Goal: Transaction & Acquisition: Obtain resource

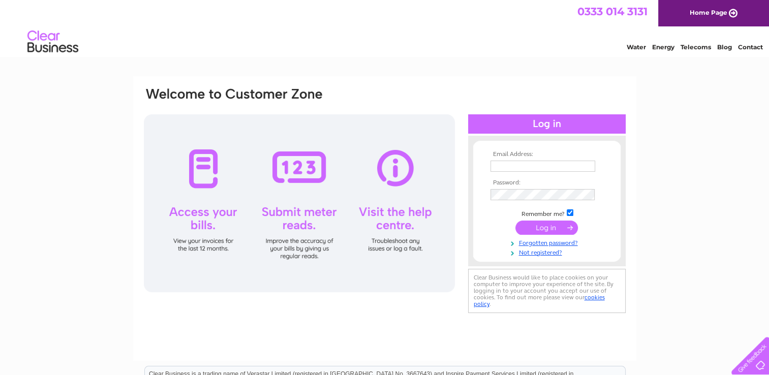
type input "stephensra79@gmail.com"
click at [543, 226] on input "submit" at bounding box center [547, 228] width 63 height 14
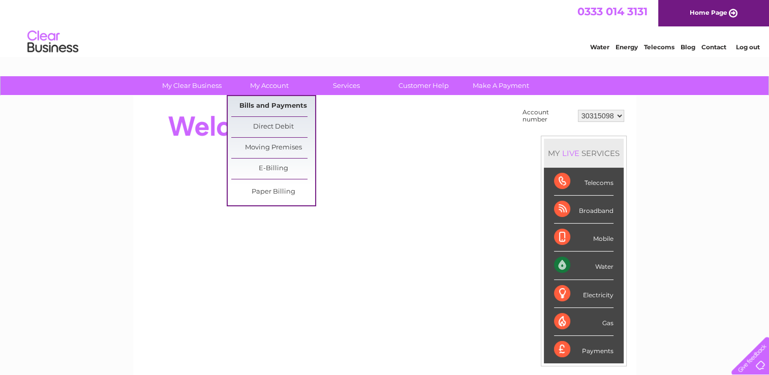
click at [274, 105] on link "Bills and Payments" at bounding box center [273, 106] width 84 height 20
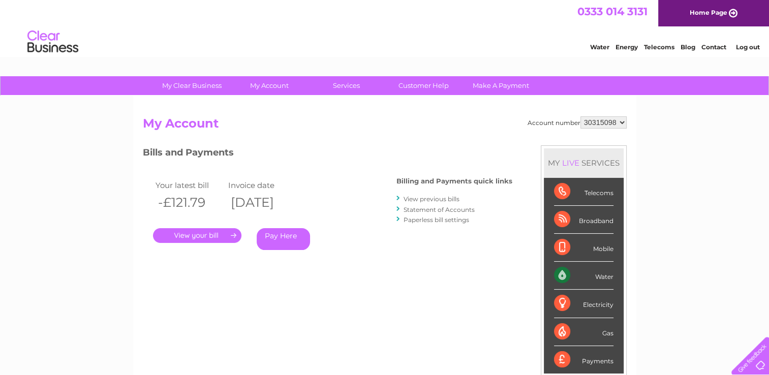
click at [204, 234] on link "." at bounding box center [197, 235] width 88 height 15
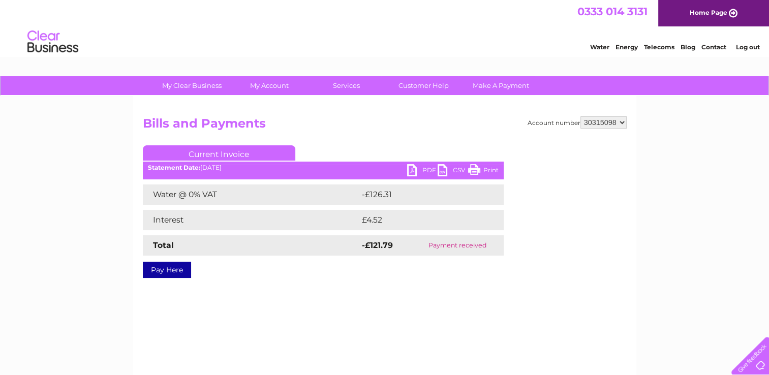
click at [421, 170] on link "PDF" at bounding box center [422, 171] width 31 height 15
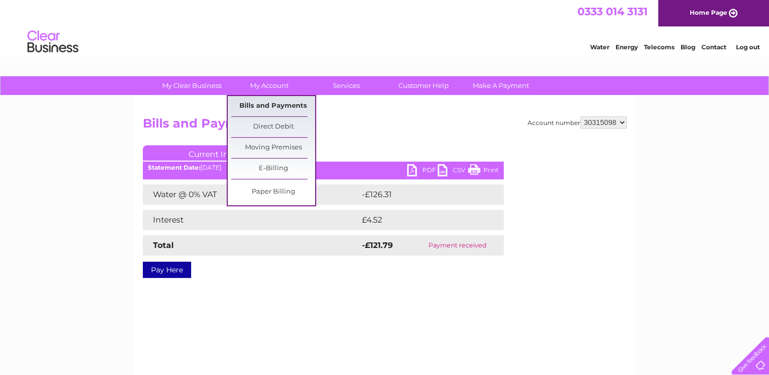
click at [272, 105] on link "Bills and Payments" at bounding box center [273, 106] width 84 height 20
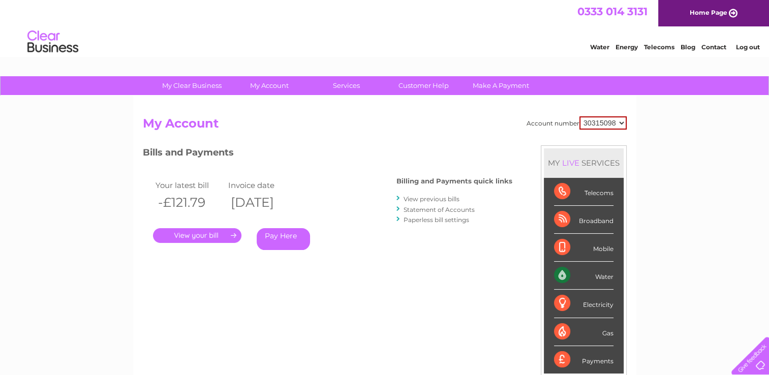
click at [425, 200] on link "View previous bills" at bounding box center [432, 199] width 56 height 8
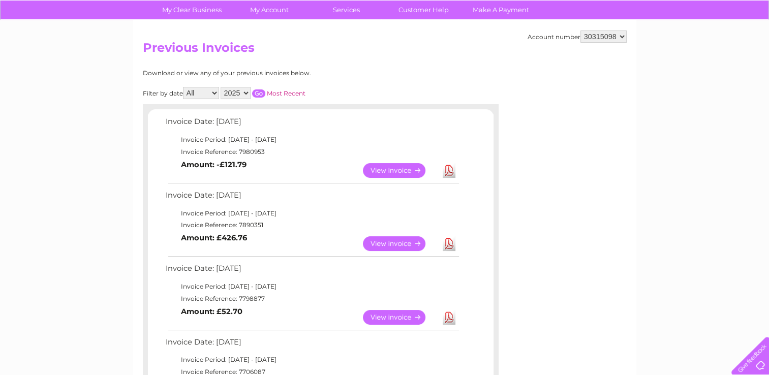
scroll to position [77, 0]
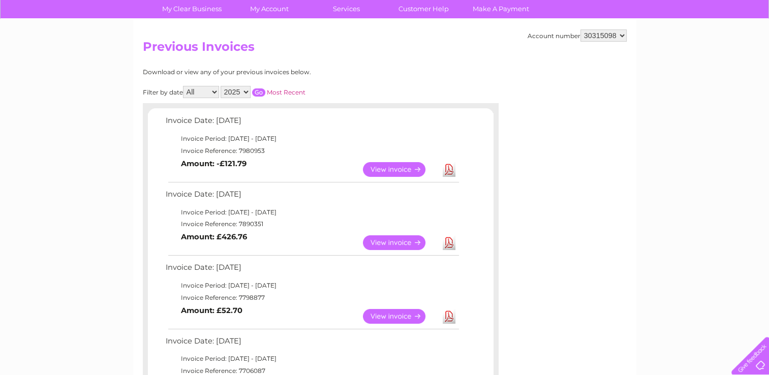
click at [396, 316] on link "View" at bounding box center [400, 316] width 75 height 15
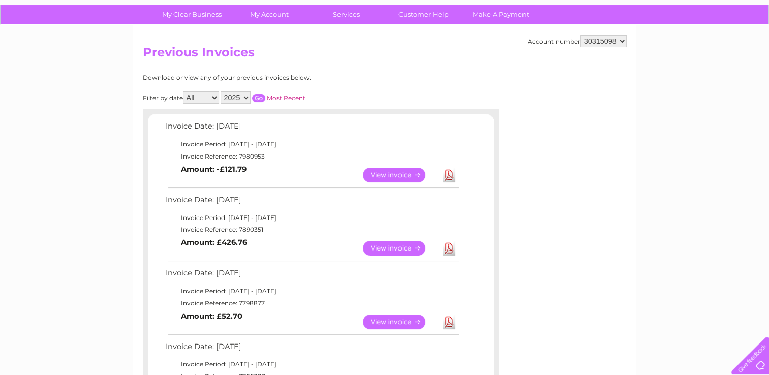
click at [394, 249] on link "View" at bounding box center [400, 248] width 75 height 15
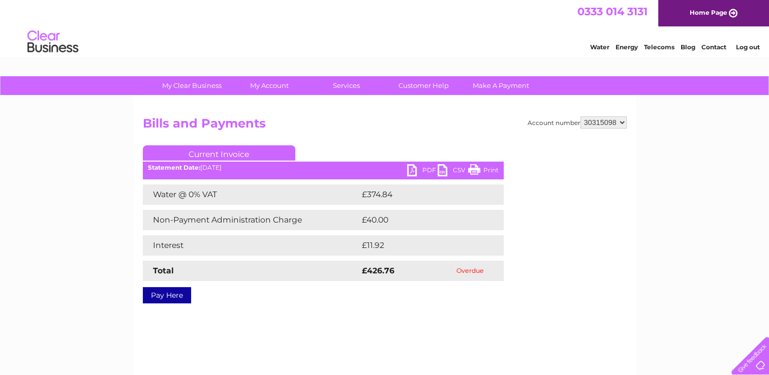
click at [426, 169] on link "PDF" at bounding box center [422, 171] width 31 height 15
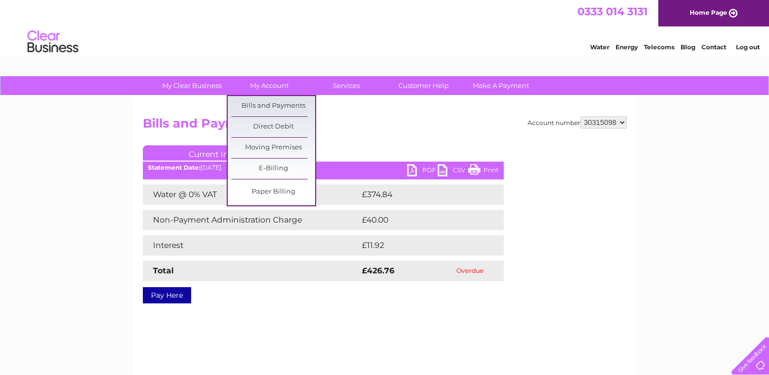
click at [646, 47] on link "Telecoms" at bounding box center [659, 47] width 31 height 8
click at [653, 45] on link "Telecoms" at bounding box center [659, 47] width 31 height 8
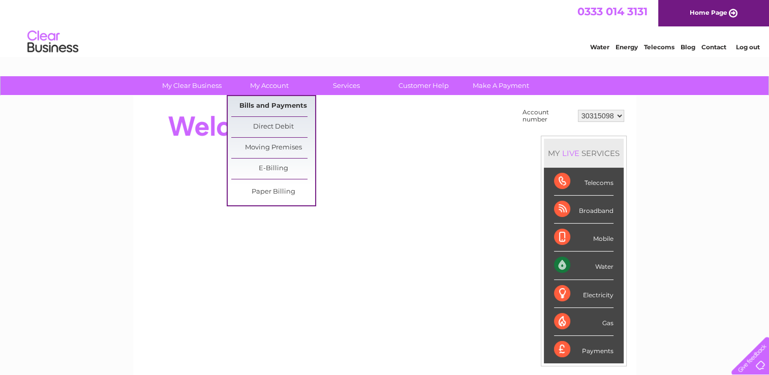
click at [269, 107] on link "Bills and Payments" at bounding box center [273, 106] width 84 height 20
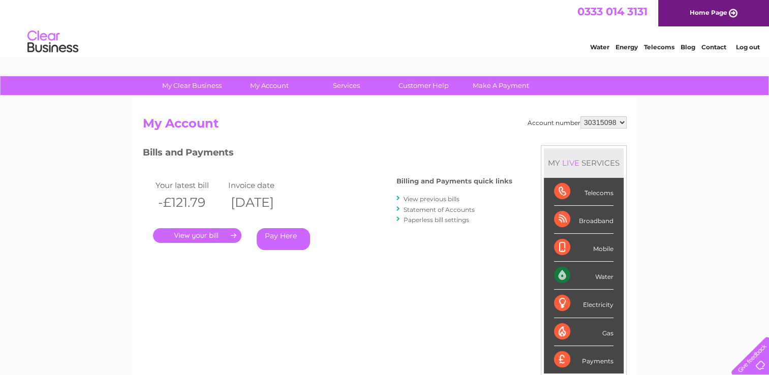
click at [203, 236] on link "." at bounding box center [197, 235] width 88 height 15
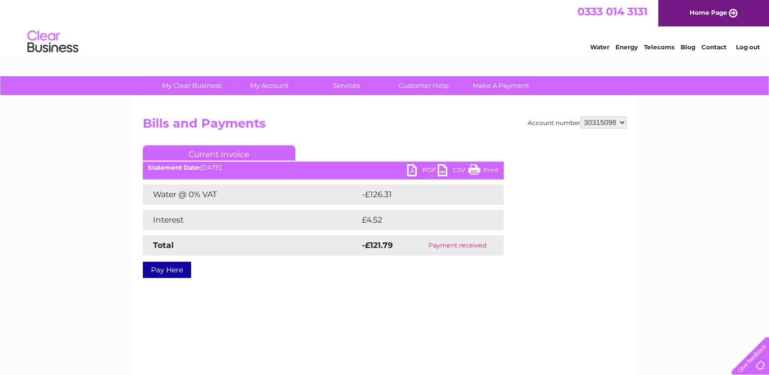
click at [425, 167] on link "PDF" at bounding box center [422, 171] width 31 height 15
click at [507, 335] on div "Account number 30315098 Bills and Payments Current Invoice PDF CSV Print -£126.…" at bounding box center [384, 238] width 503 height 285
click at [417, 170] on link "PDF" at bounding box center [422, 171] width 31 height 15
